Goal: Communication & Community: Answer question/provide support

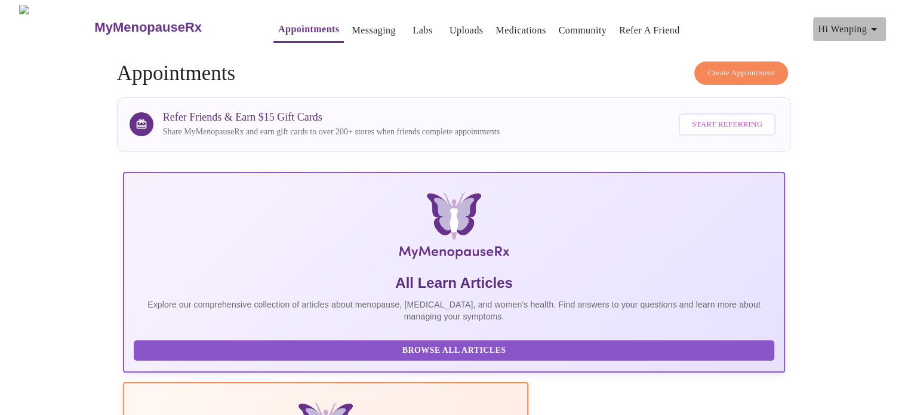
click at [853, 23] on span "Hi Wenping" at bounding box center [849, 29] width 63 height 17
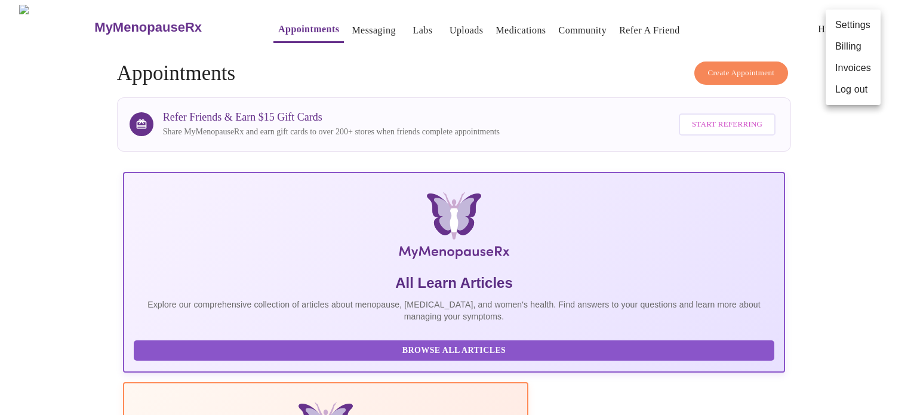
click at [341, 30] on div at bounding box center [458, 207] width 917 height 415
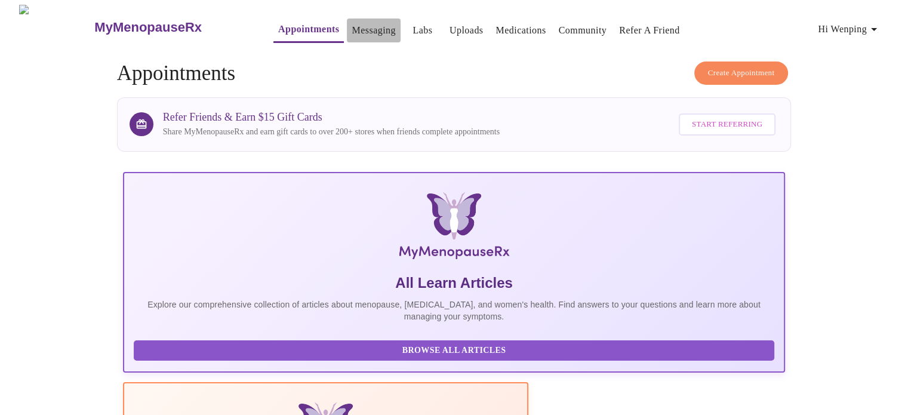
click at [352, 22] on link "Messaging" at bounding box center [374, 30] width 44 height 17
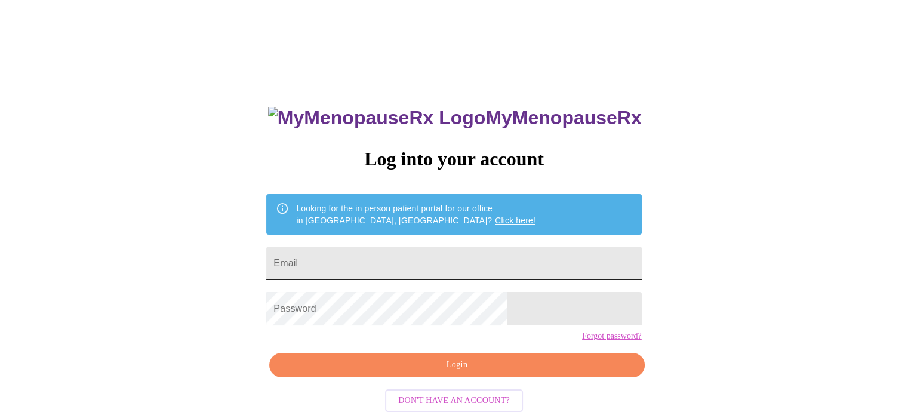
click at [400, 260] on input "Email" at bounding box center [453, 263] width 375 height 33
type input "w"
type input "[EMAIL_ADDRESS][DOMAIN_NAME]"
click at [125, 164] on div "MyMenopauseRx Log into your account Looking for the in person patient portal fo…" at bounding box center [454, 254] width 898 height 498
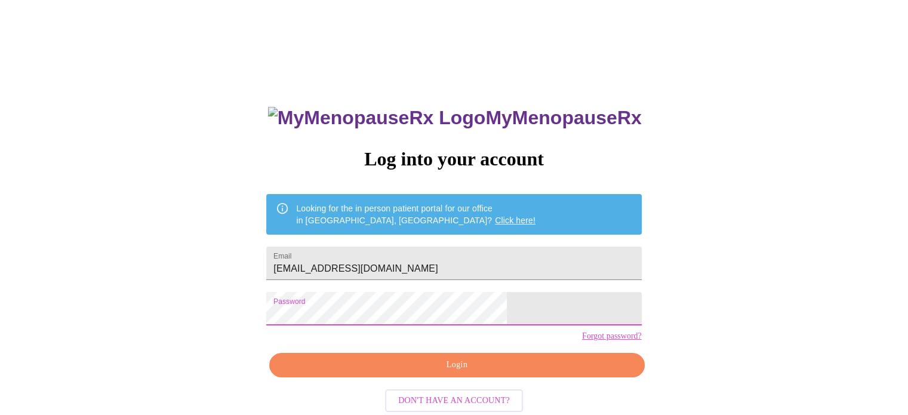
click at [432, 372] on span "Login" at bounding box center [456, 365] width 347 height 15
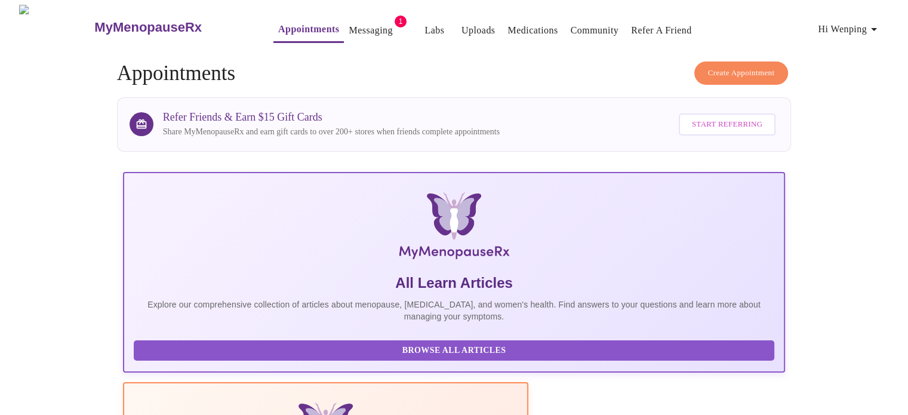
click at [349, 24] on link "Messaging" at bounding box center [371, 30] width 44 height 17
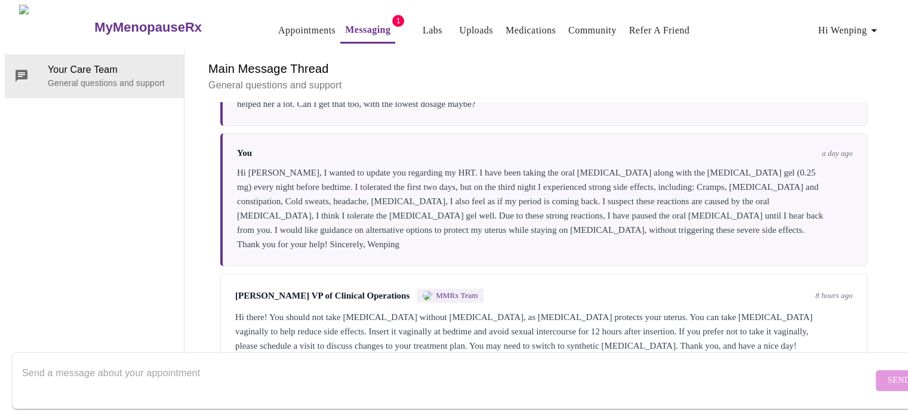
scroll to position [435, 0]
click at [289, 365] on textarea "Send a message about your appointment" at bounding box center [447, 380] width 851 height 38
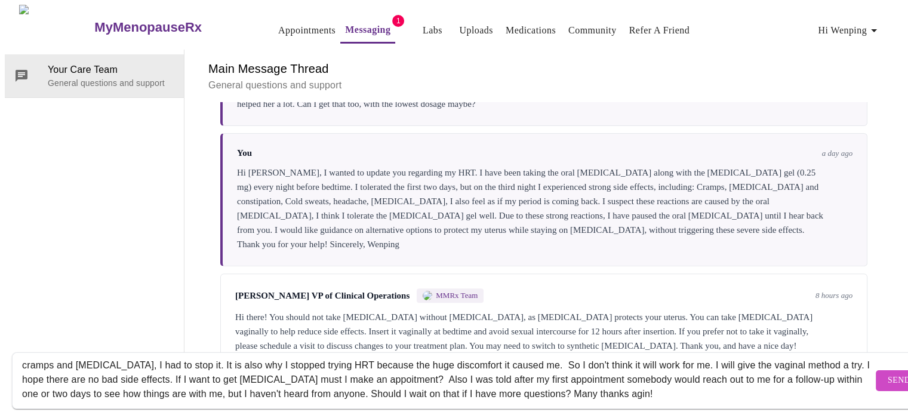
scroll to position [36, 0]
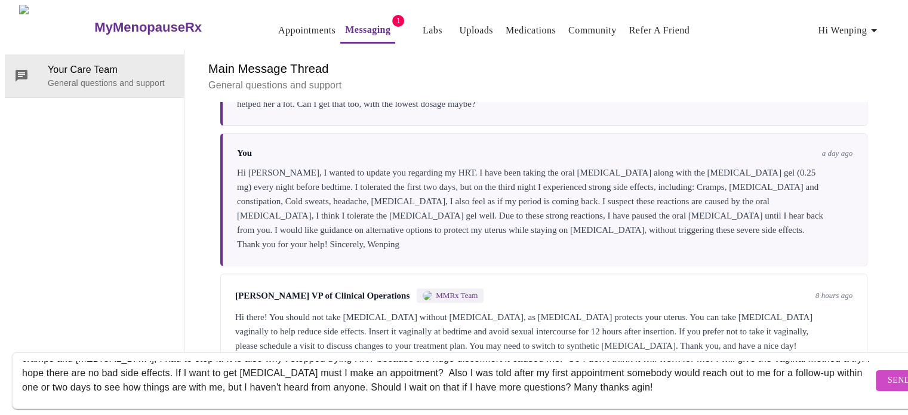
type textarea "Thanks for getting back to me [PERSON_NAME]. About seven or [DATE], my obgyn pr…"
click at [888, 373] on span "Send" at bounding box center [899, 380] width 23 height 15
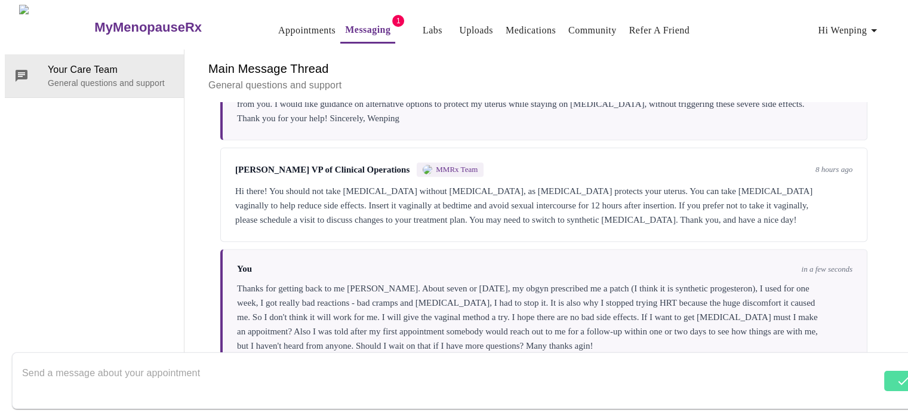
scroll to position [563, 0]
